Goal: Information Seeking & Learning: Learn about a topic

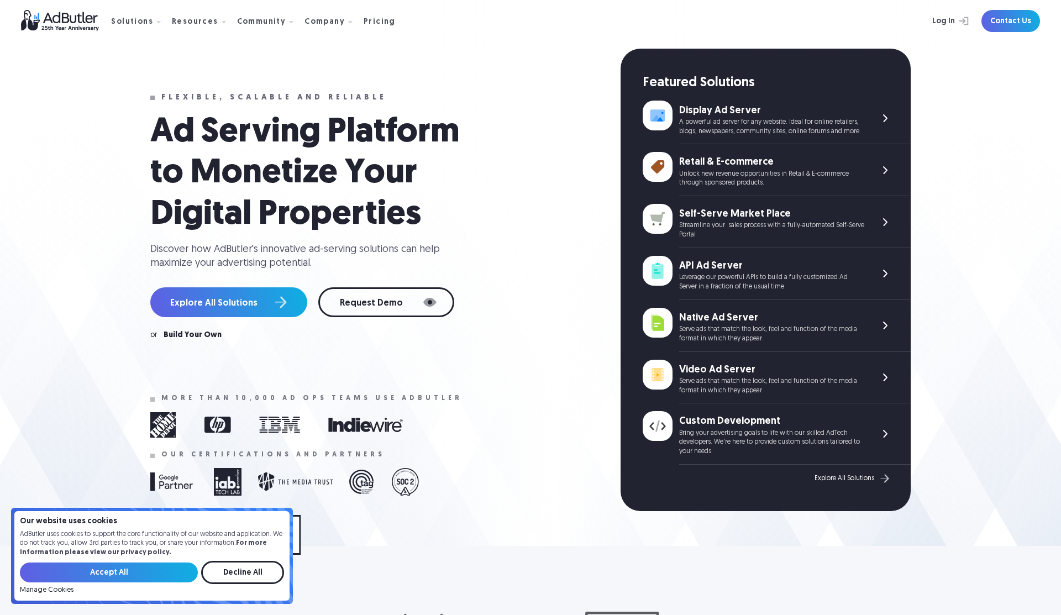
scroll to position [18, 0]
click at [229, 288] on link "Explore All Solutions" at bounding box center [228, 302] width 157 height 30
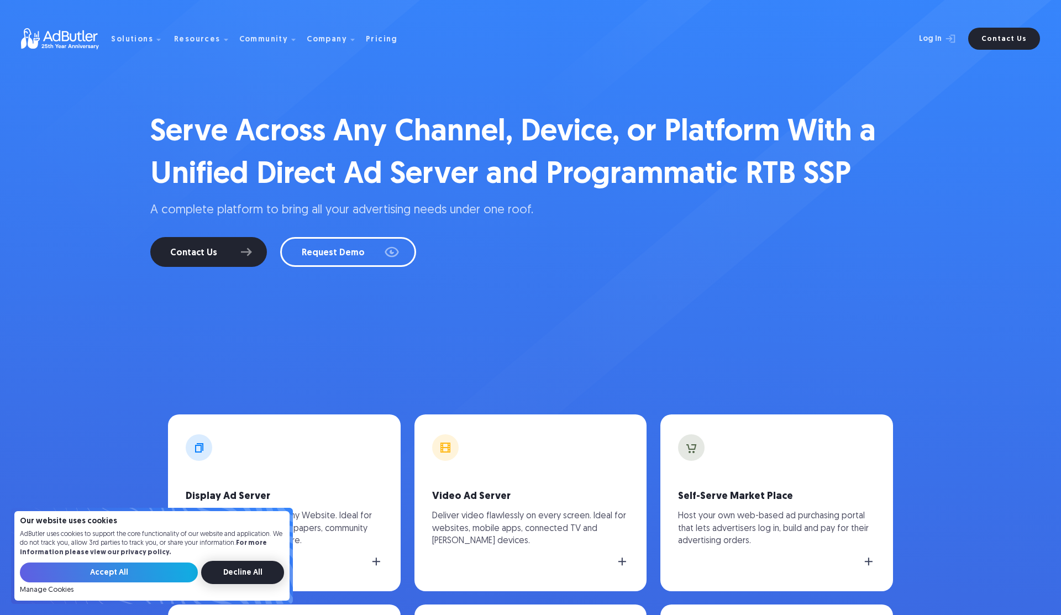
click at [229, 576] on input "Decline All" at bounding box center [242, 572] width 83 height 23
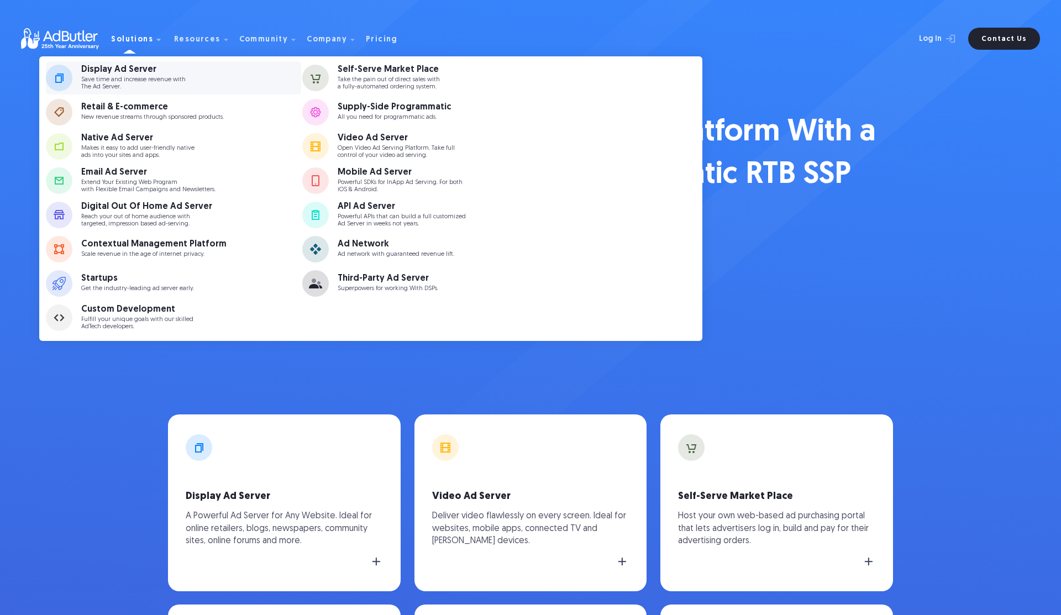
click at [123, 87] on p "Save time and increase revenue with The Ad Server." at bounding box center [133, 83] width 104 height 14
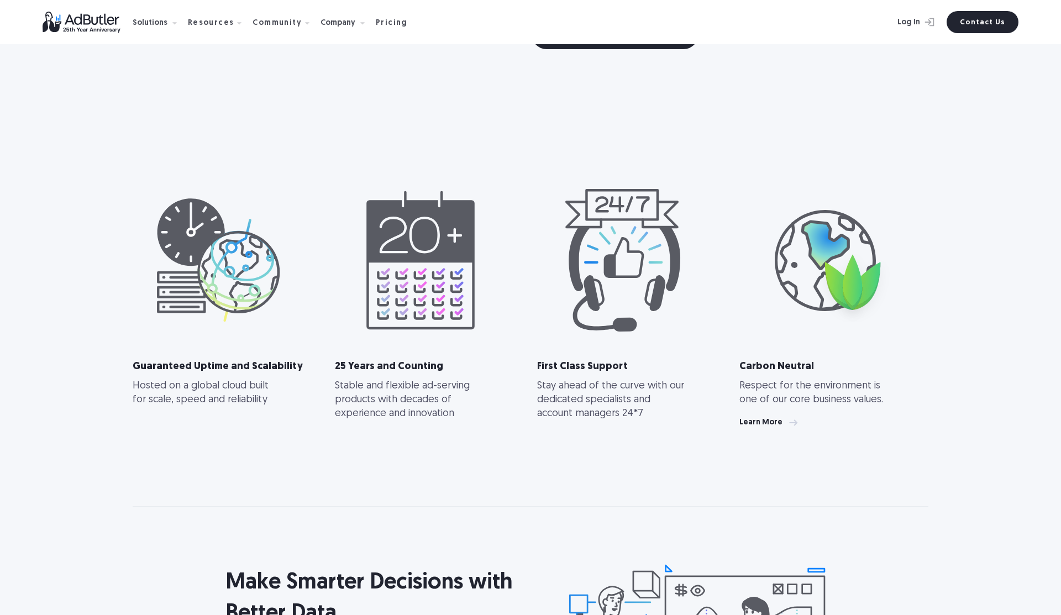
scroll to position [3986, 0]
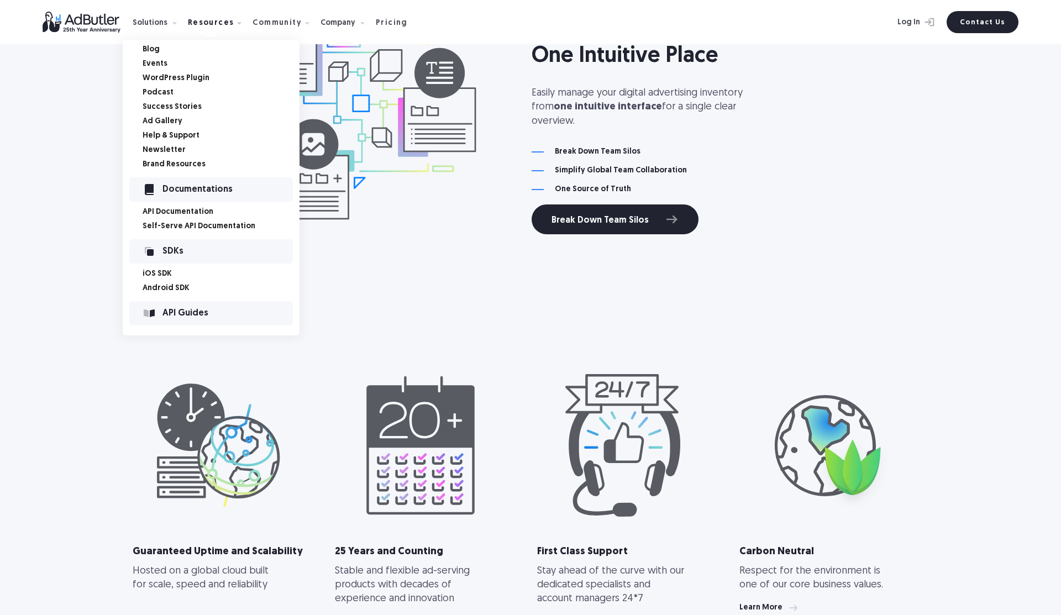
click at [177, 184] on div "Documentations" at bounding box center [211, 189] width 164 height 24
click at [169, 210] on link "API Documentation" at bounding box center [221, 212] width 157 height 8
